Goal: Find contact information: Find contact information

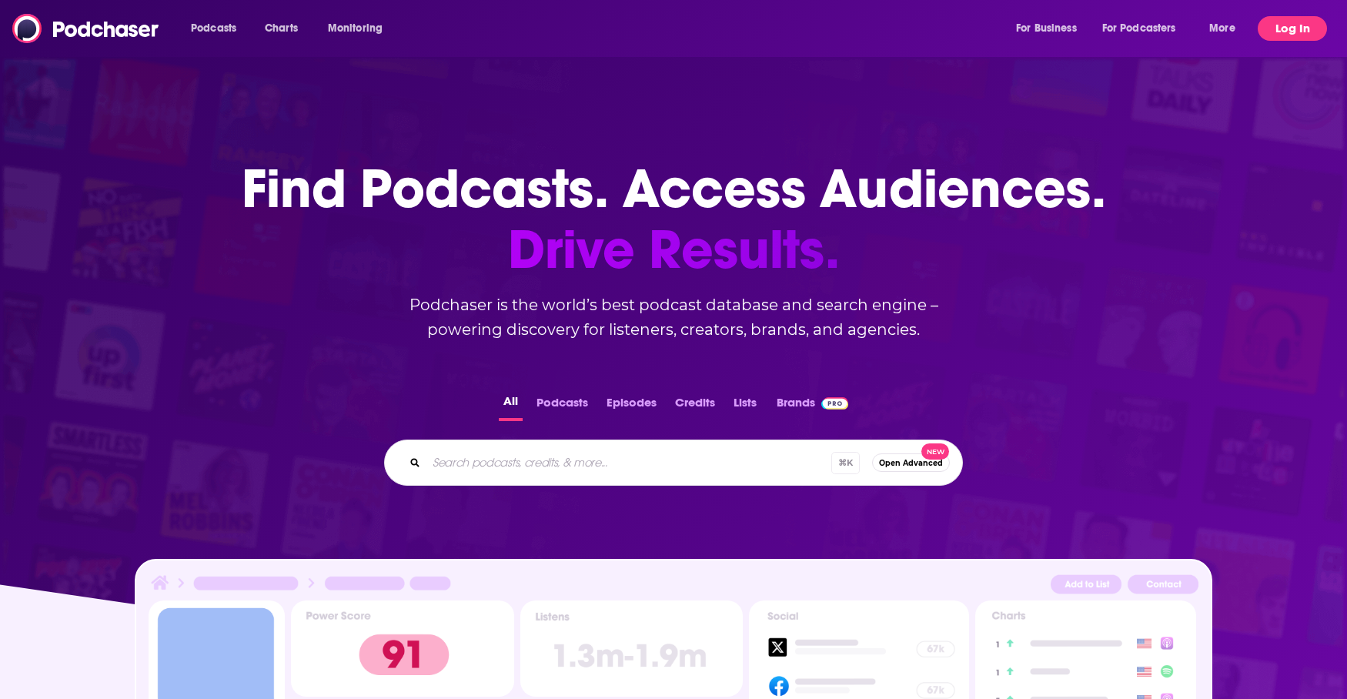
click at [1287, 28] on button "Log In" at bounding box center [1292, 28] width 69 height 25
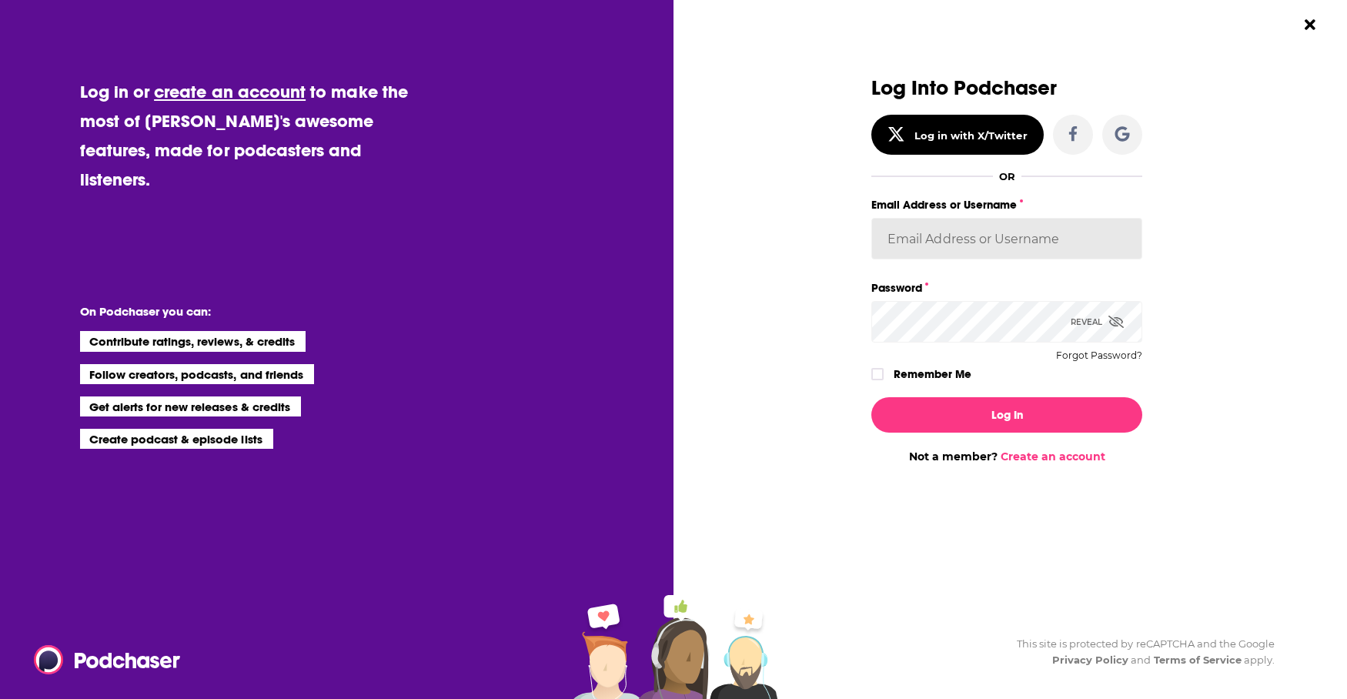
type input "[EMAIL_ADDRESS][DOMAIN_NAME]"
click at [926, 230] on input "[EMAIL_ADDRESS][DOMAIN_NAME]" at bounding box center [1007, 239] width 271 height 42
click at [914, 381] on label "Remember Me" at bounding box center [933, 374] width 78 height 20
click at [882, 381] on input "rememberMe" at bounding box center [877, 381] width 9 height 0
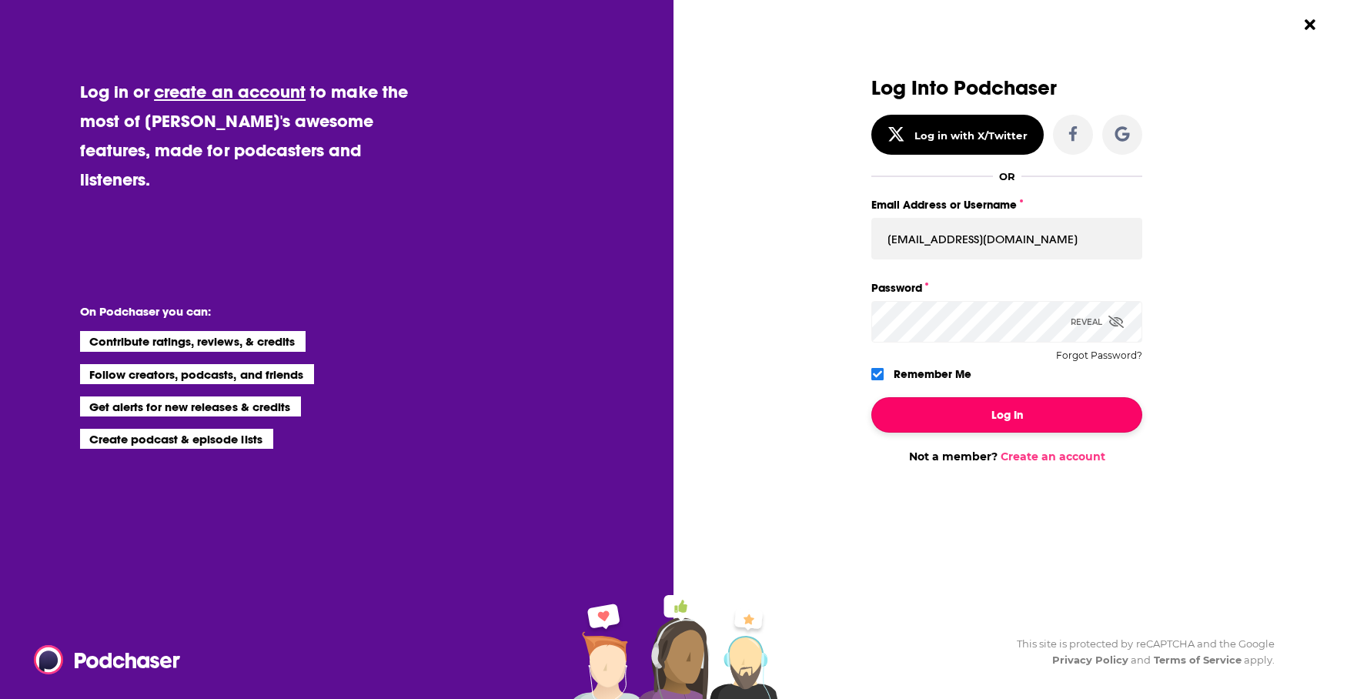
click at [1002, 402] on button "Log In" at bounding box center [1007, 414] width 271 height 35
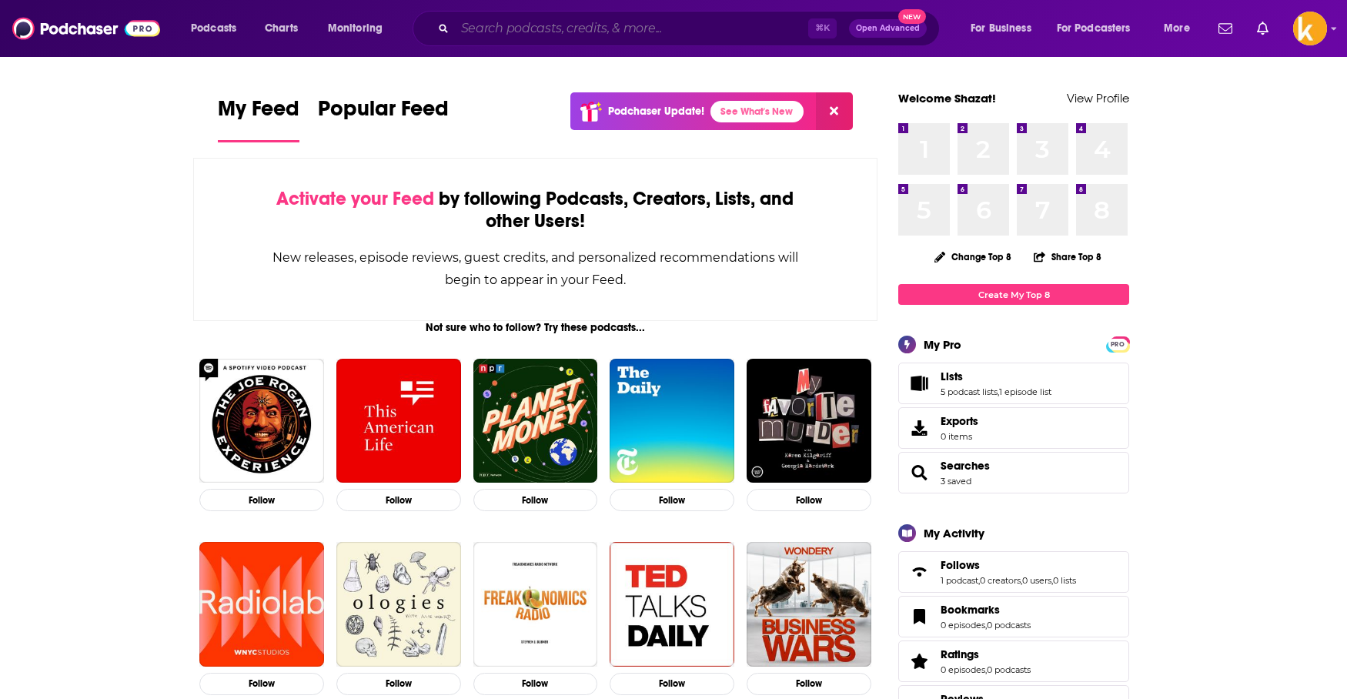
click at [565, 24] on input "Search podcasts, credits, & more..." at bounding box center [631, 28] width 353 height 25
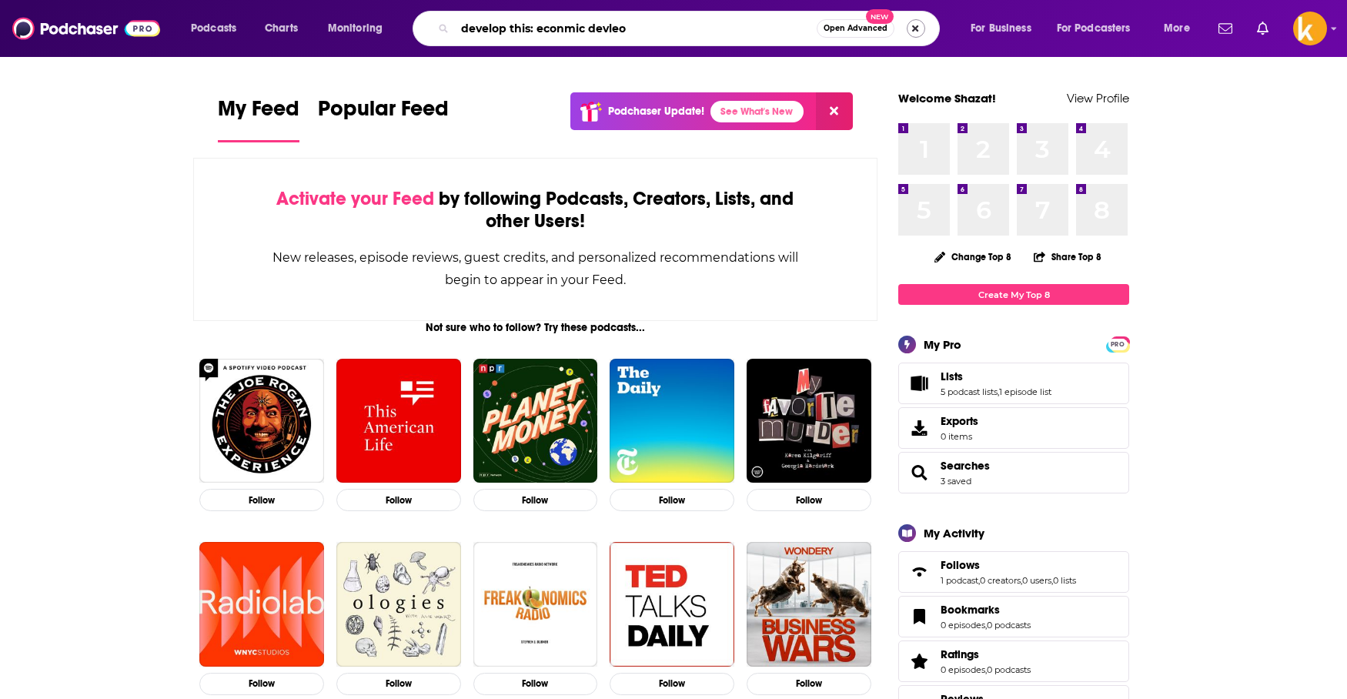
type input "develop this: econmic devleo"
click at [912, 27] on button "Search podcasts, credits, & more..." at bounding box center [916, 28] width 18 height 18
type input "develop this: economic and community development podcast"
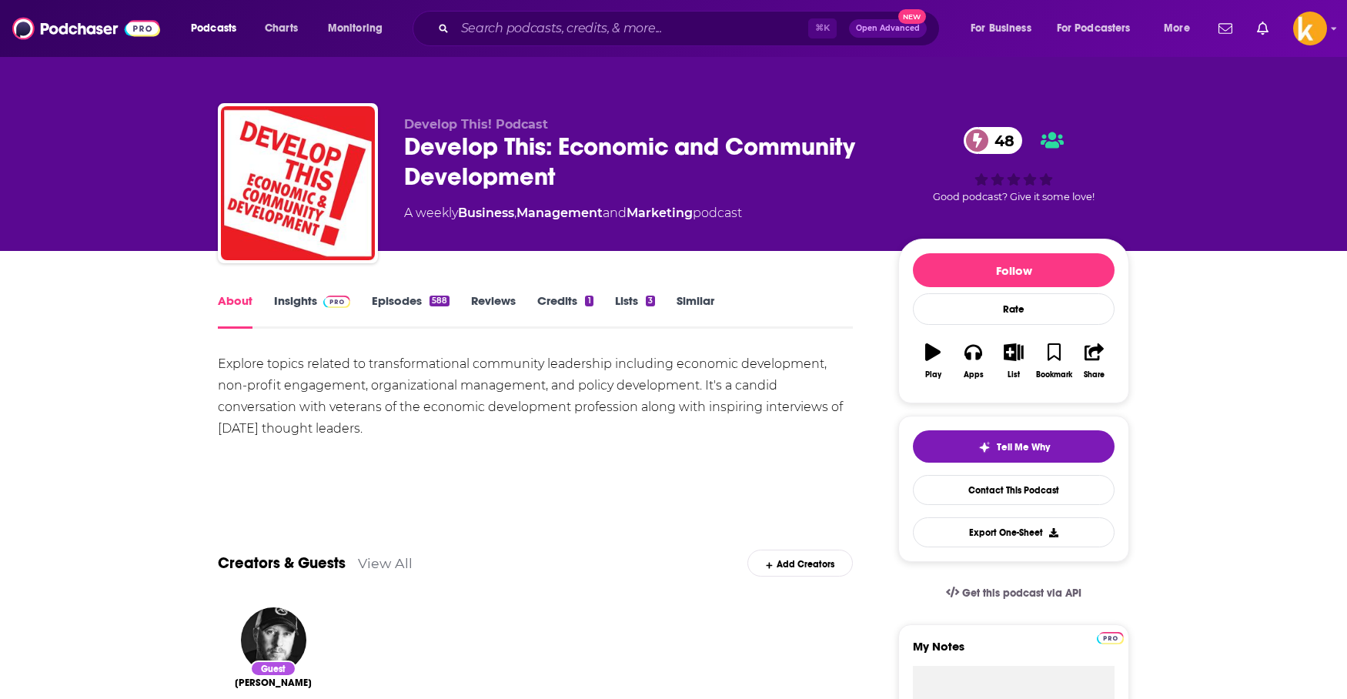
scroll to position [38, 0]
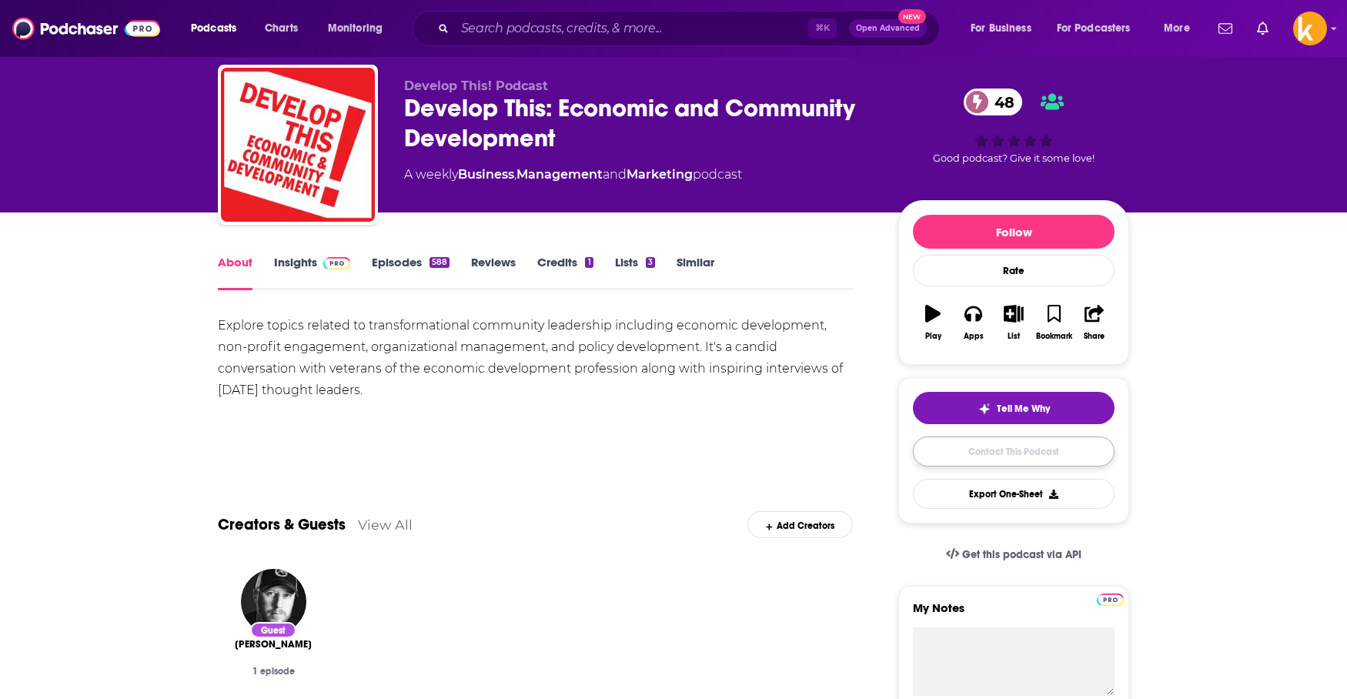
click at [932, 455] on link "Contact This Podcast" at bounding box center [1014, 452] width 202 height 30
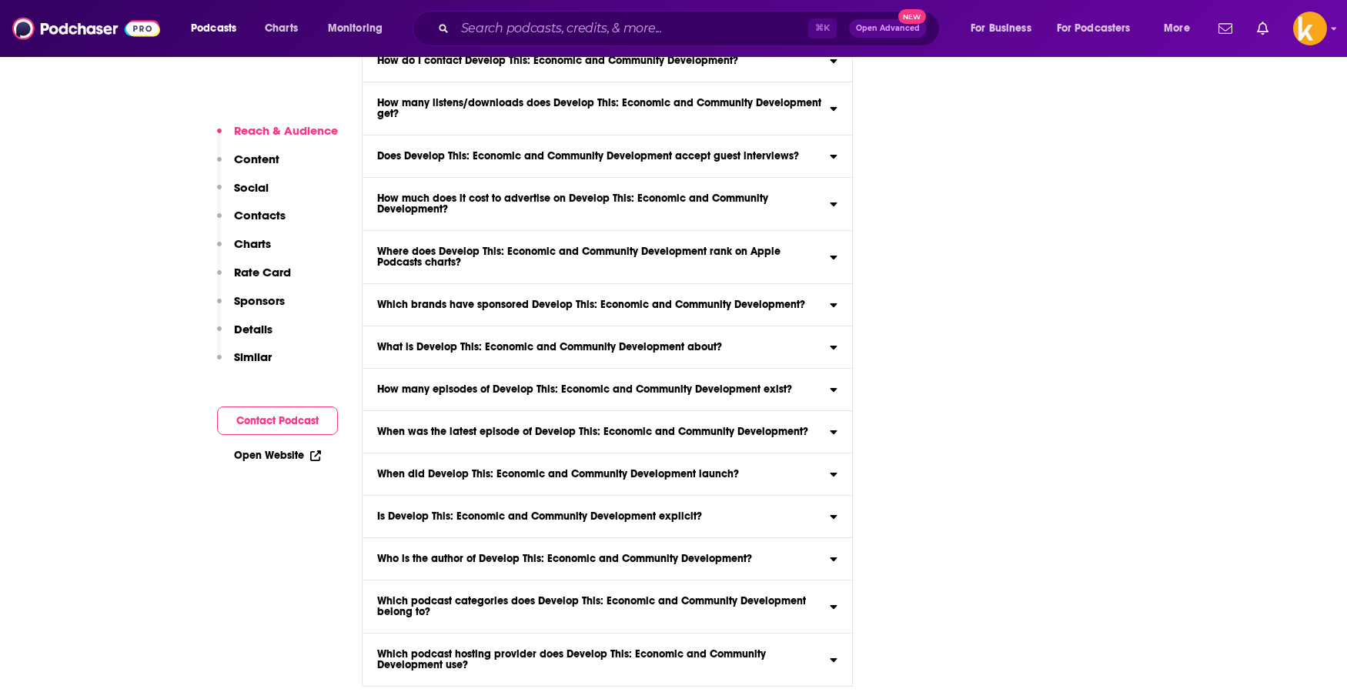
scroll to position [4837, 0]
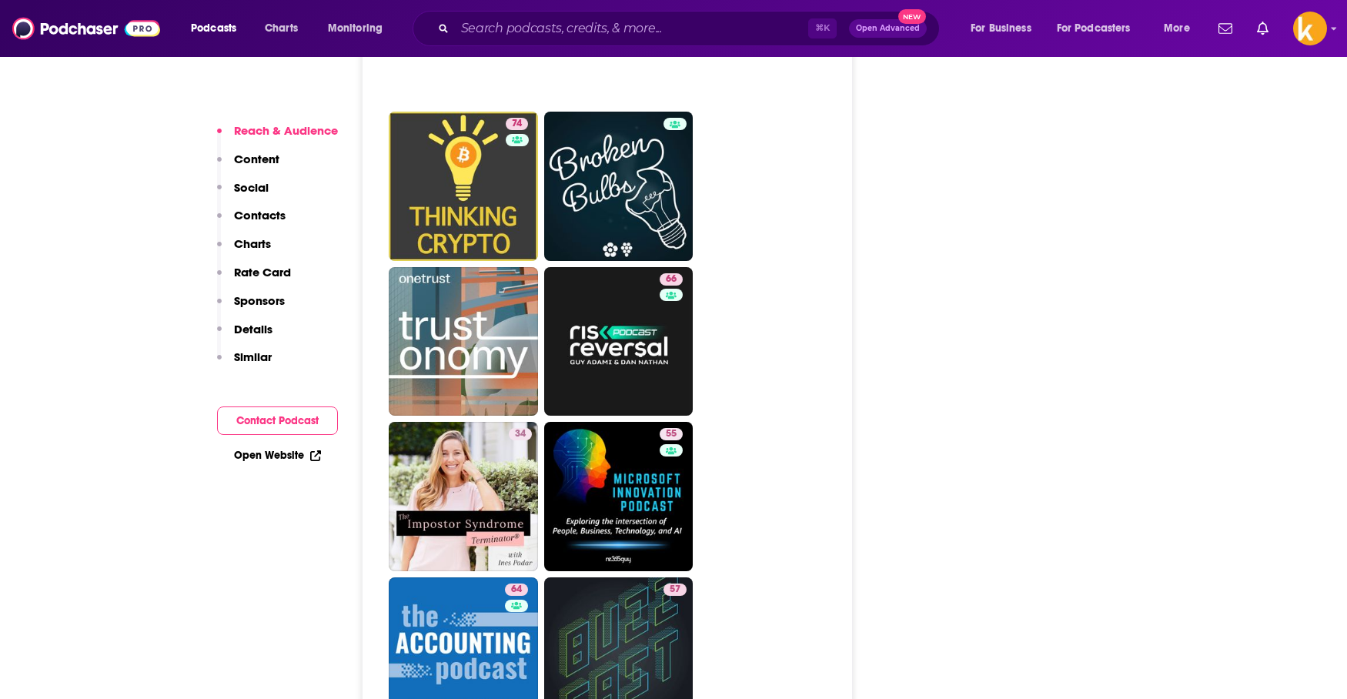
click at [276, 422] on button "Contact Podcast" at bounding box center [277, 421] width 121 height 28
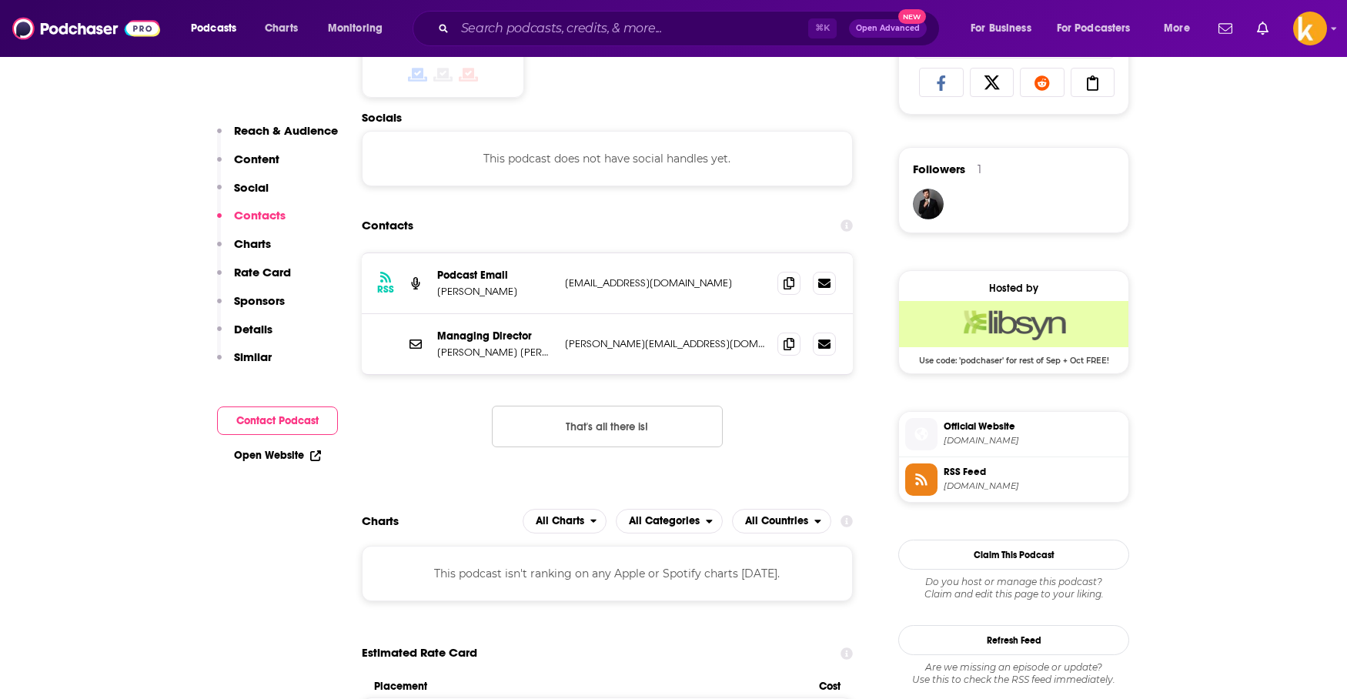
scroll to position [1033, 0]
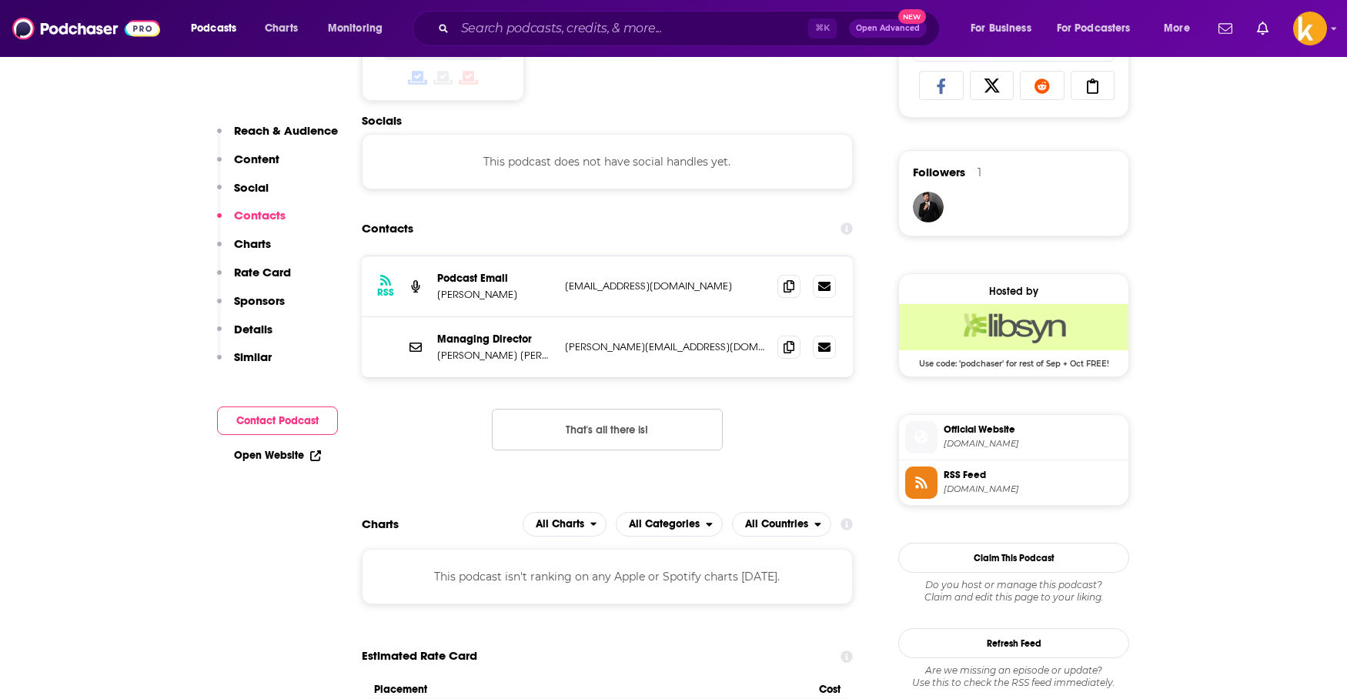
click at [609, 287] on p "djfraise@gmail.com" at bounding box center [665, 285] width 200 height 13
click at [786, 289] on icon at bounding box center [789, 285] width 11 height 12
click at [791, 283] on icon at bounding box center [789, 285] width 11 height 12
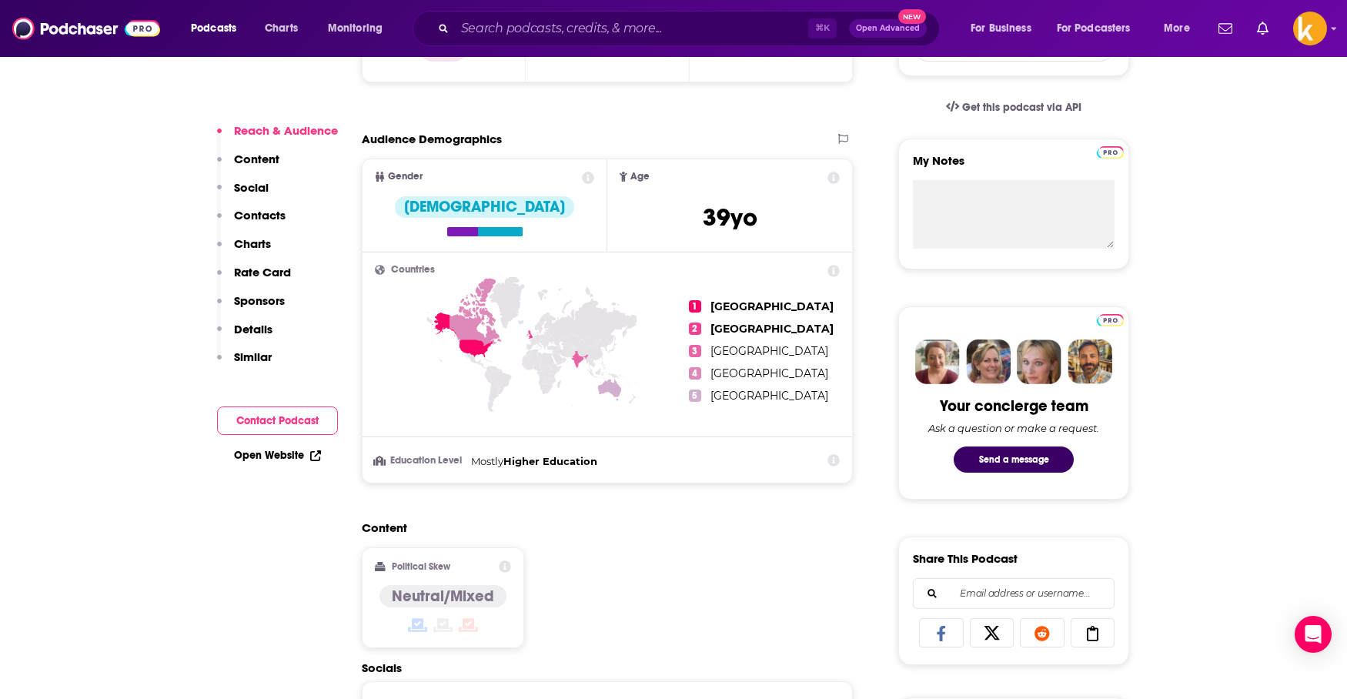
scroll to position [488, 0]
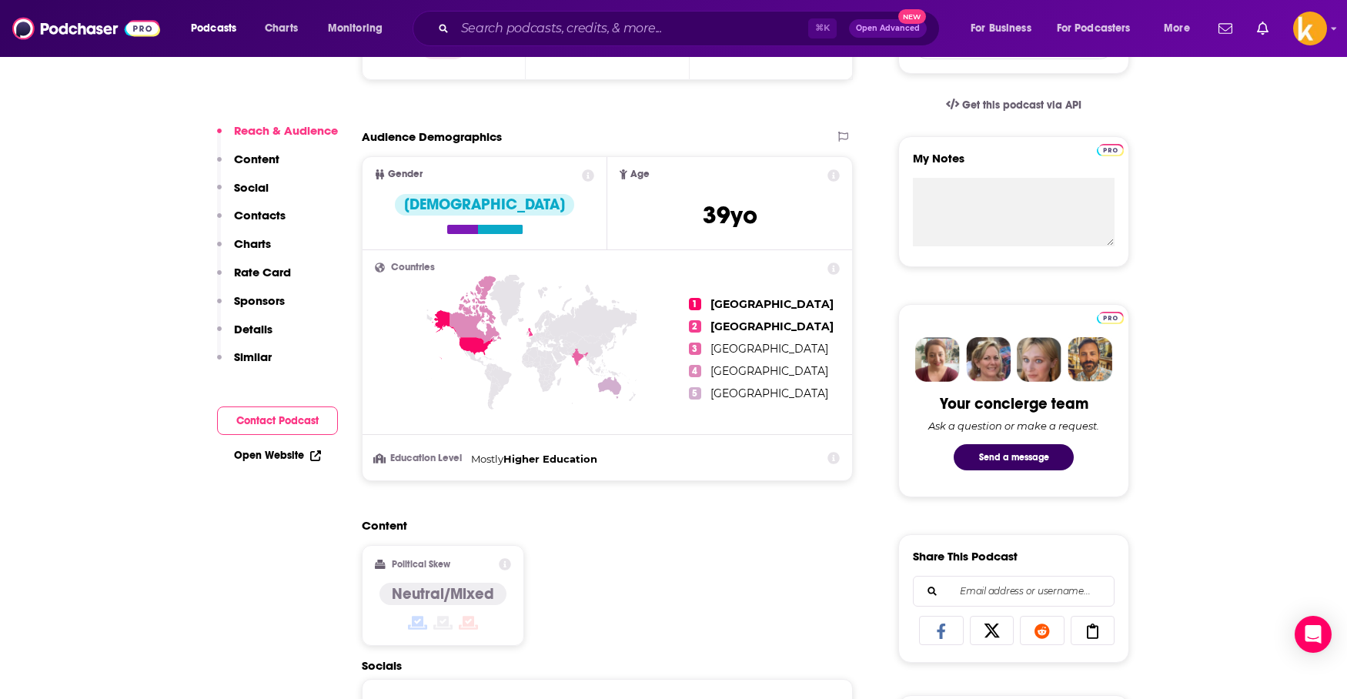
click at [306, 420] on button "Contact Podcast" at bounding box center [277, 421] width 121 height 28
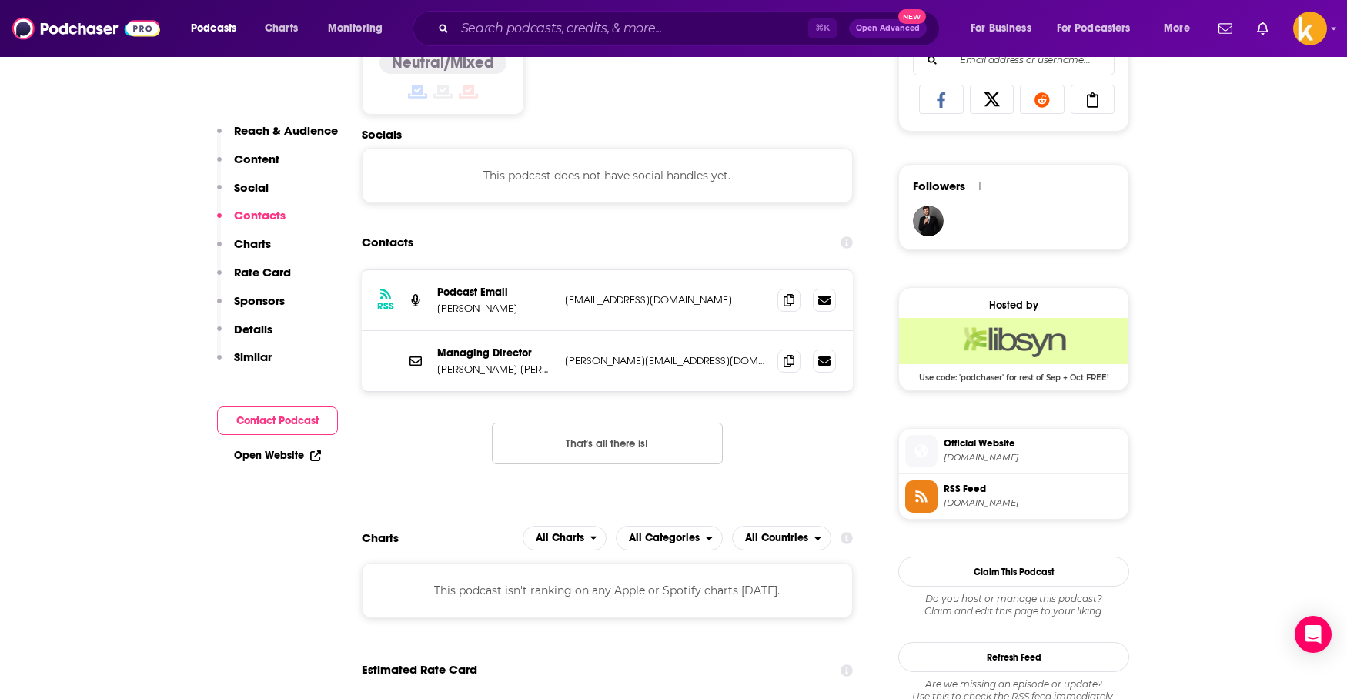
scroll to position [1033, 0]
